Goal: Task Accomplishment & Management: Manage account settings

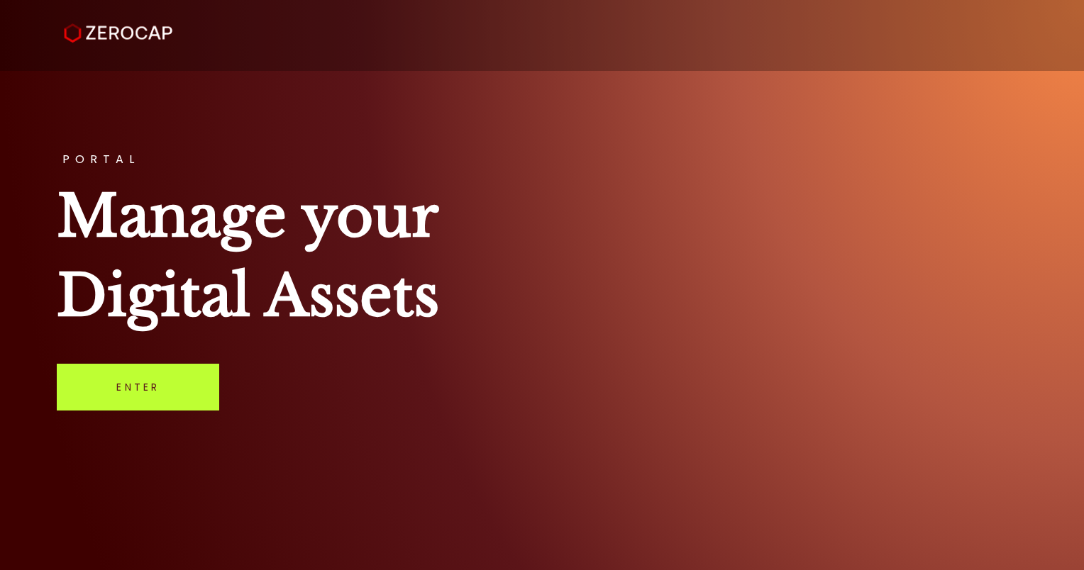
click at [159, 382] on link "Enter" at bounding box center [138, 387] width 162 height 47
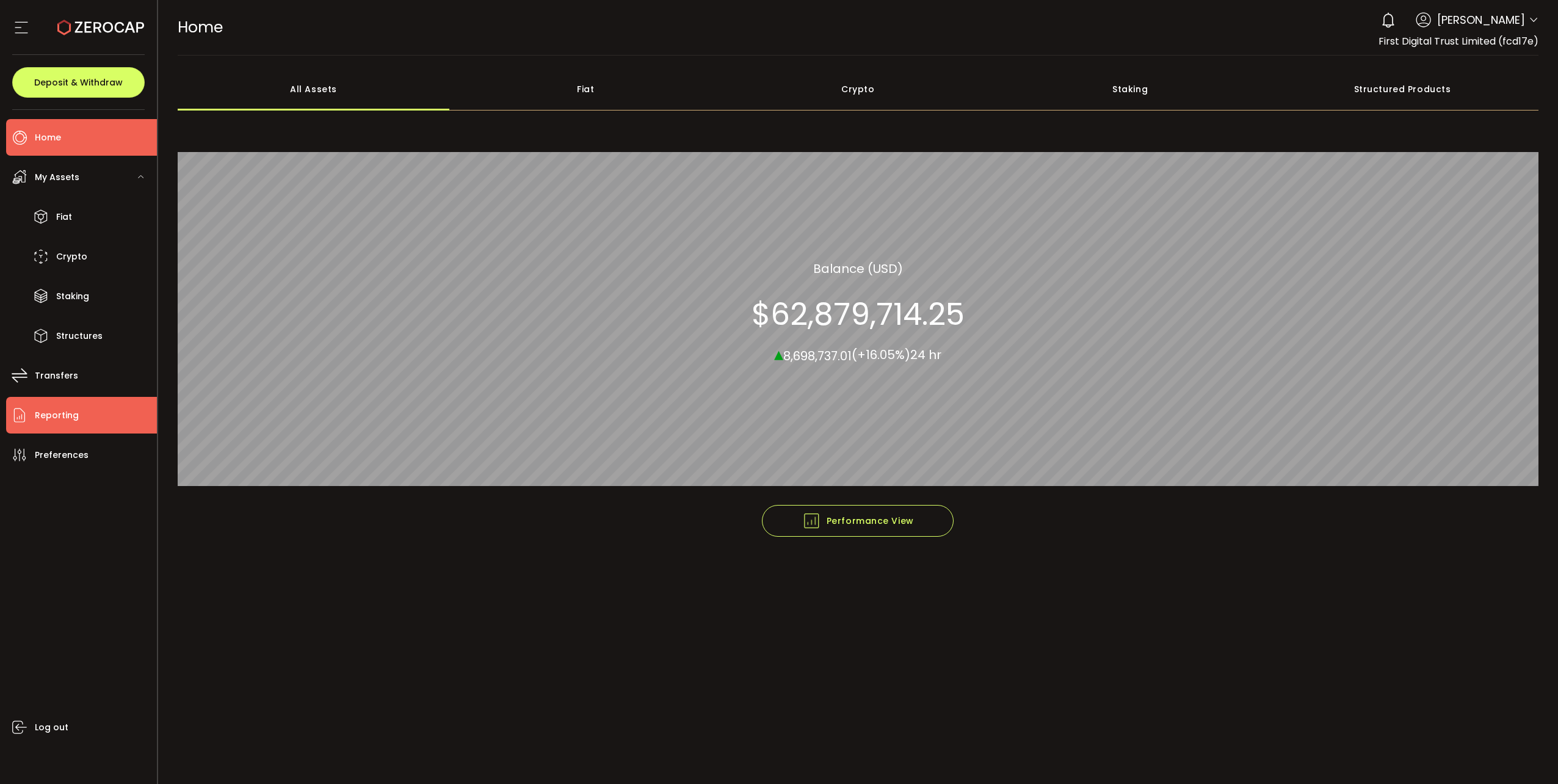
click at [64, 409] on span "Reporting" at bounding box center [56, 415] width 44 height 18
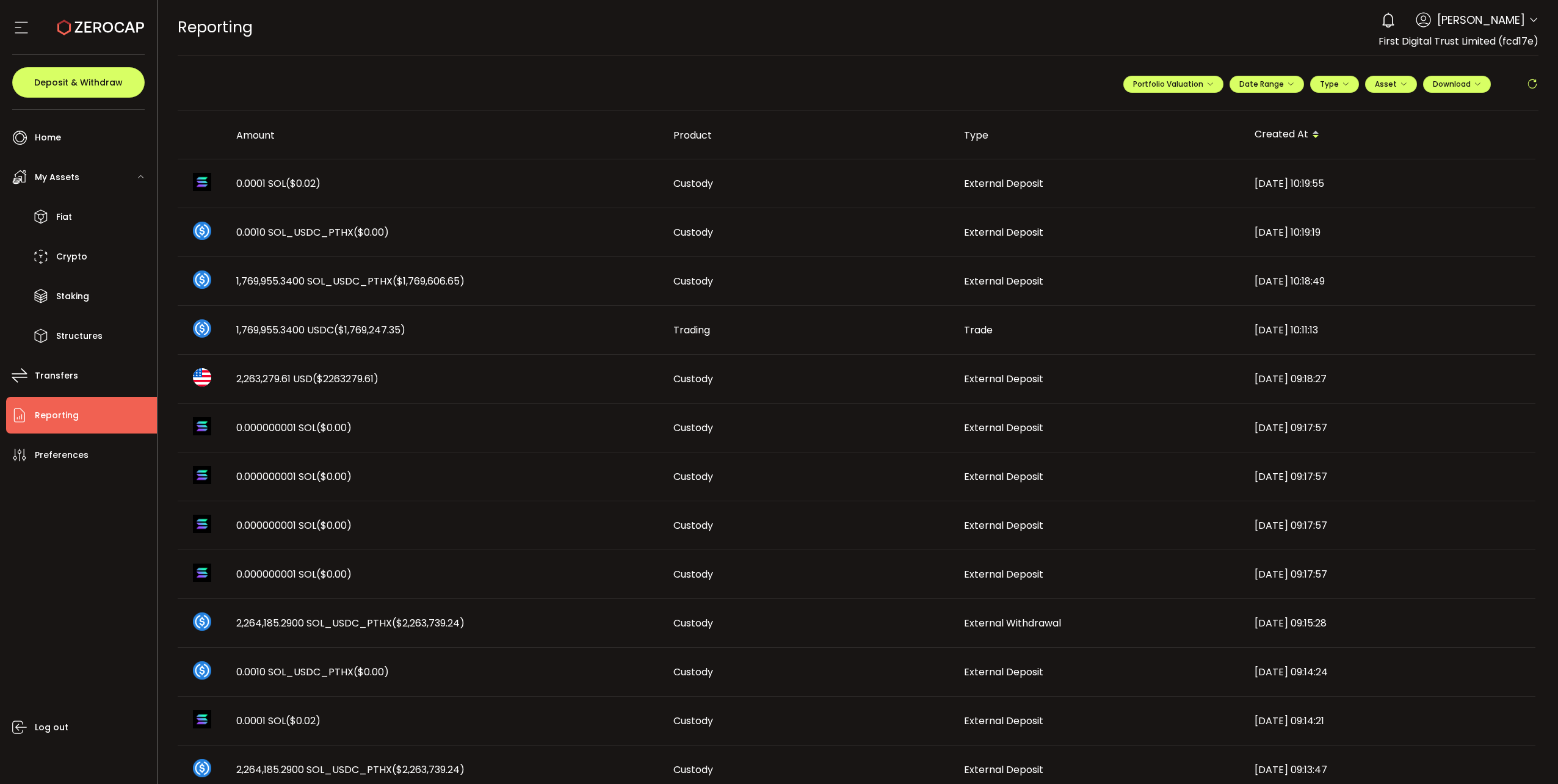
click at [932, 80] on icon at bounding box center [1532, 84] width 12 height 12
click at [932, 84] on icon at bounding box center [1532, 84] width 12 height 12
click at [932, 87] on icon at bounding box center [1532, 84] width 12 height 12
click at [932, 86] on icon at bounding box center [1532, 84] width 12 height 12
click at [932, 83] on icon at bounding box center [1532, 84] width 12 height 12
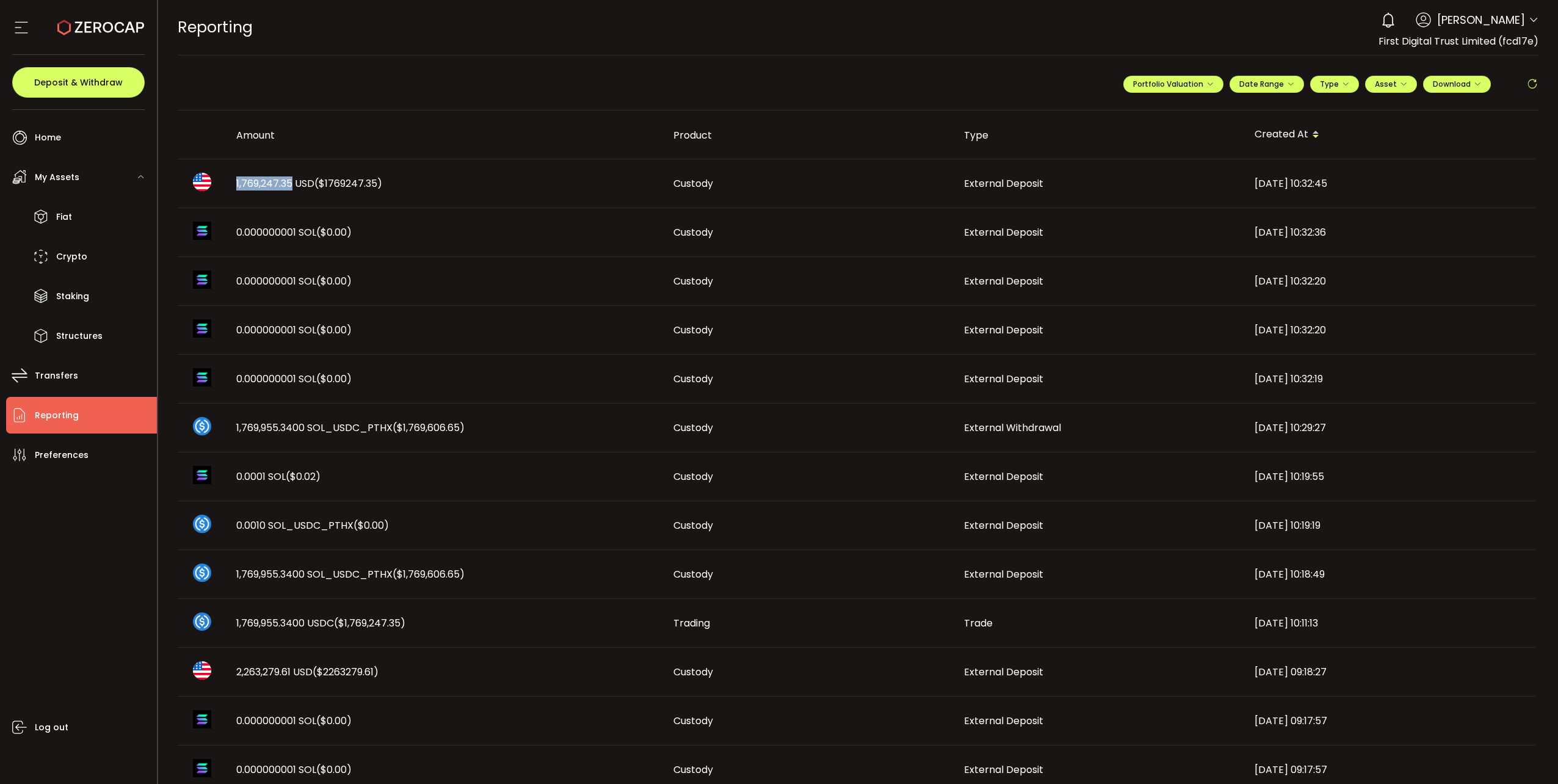
drag, startPoint x: 235, startPoint y: 180, endPoint x: 289, endPoint y: 182, distance: 54.0
click at [289, 182] on div "1,769,247.35 USD ($1769247.35)" at bounding box center [445, 183] width 437 height 14
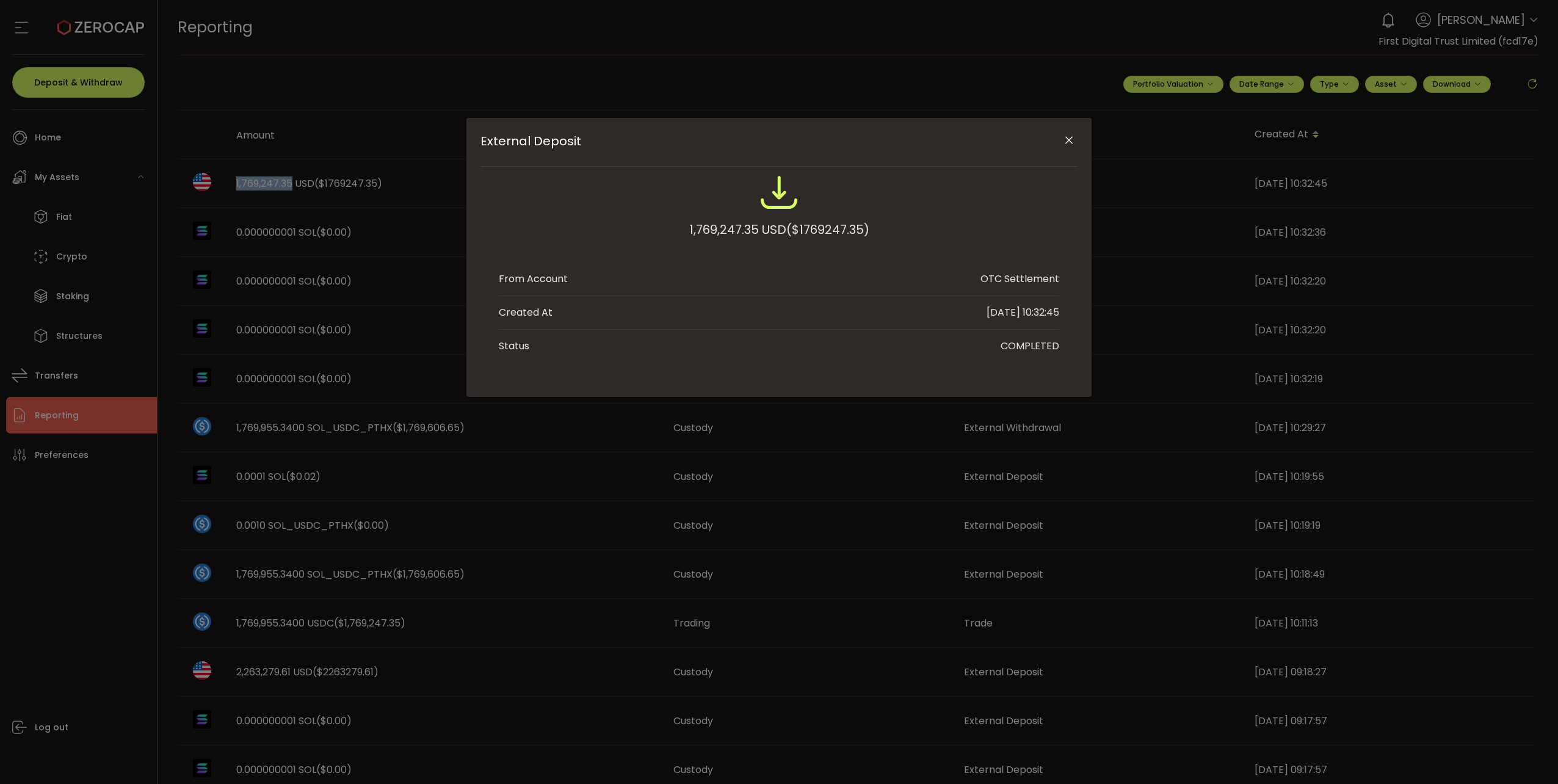
copy span "1,769,247.35"
drag, startPoint x: 685, startPoint y: 230, endPoint x: 755, endPoint y: 228, distance: 70.0
click at [755, 228] on div "1,769,247.35 USD ($1769247.35)" at bounding box center [778, 213] width 560 height 80
copy div "1,769,247.35"
click at [932, 142] on icon "Close" at bounding box center [1069, 140] width 12 height 12
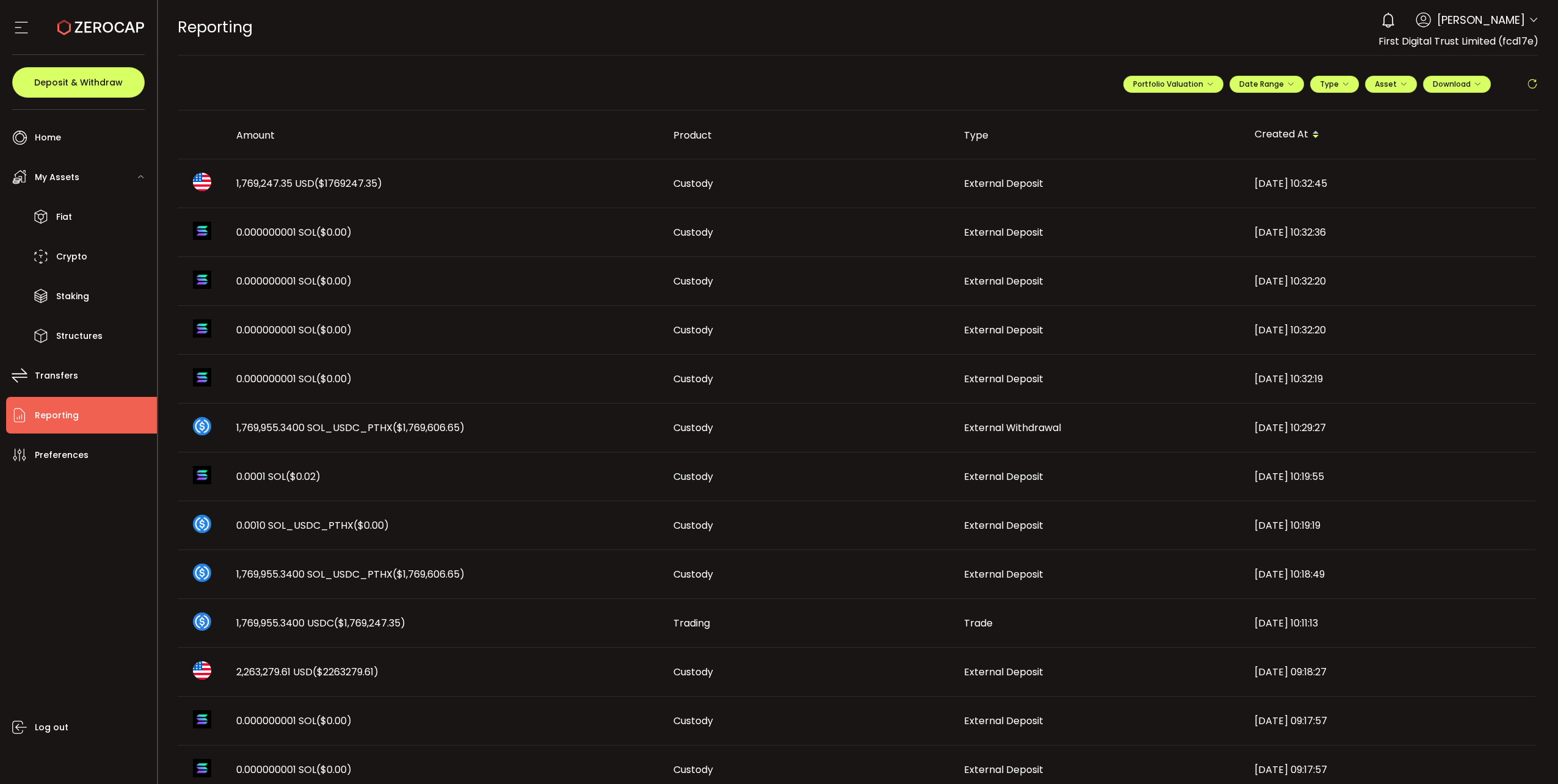
click at [932, 20] on icon at bounding box center [1533, 20] width 9 height 9
click at [932, 164] on li "Log out" at bounding box center [1464, 169] width 141 height 22
